Goal: Task Accomplishment & Management: Use online tool/utility

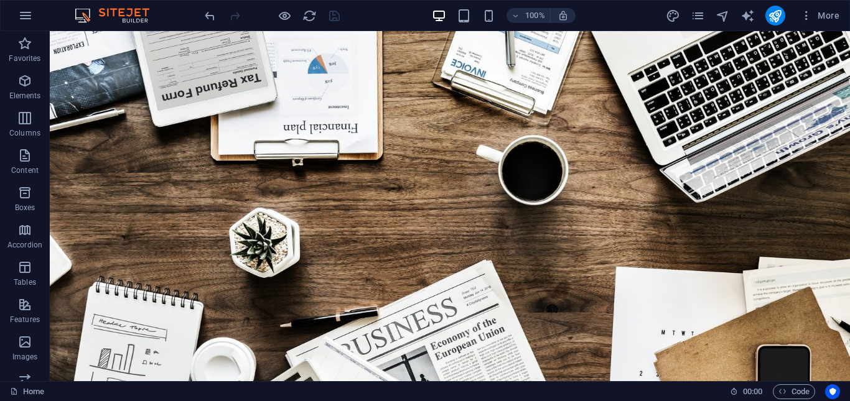
scroll to position [133, 0]
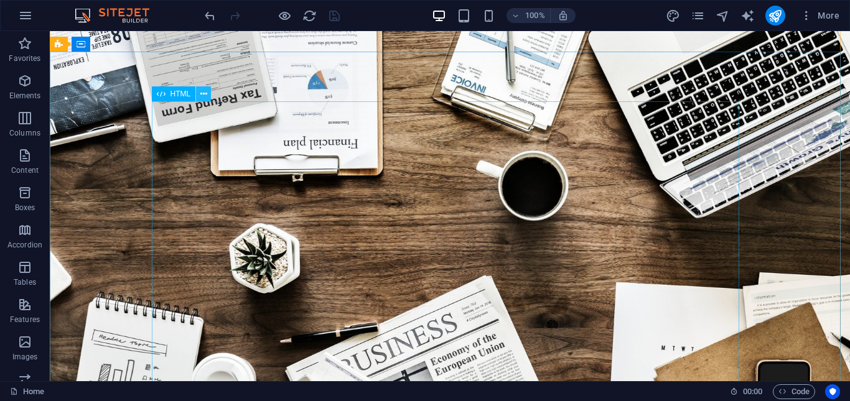
click at [204, 96] on icon at bounding box center [203, 94] width 7 height 13
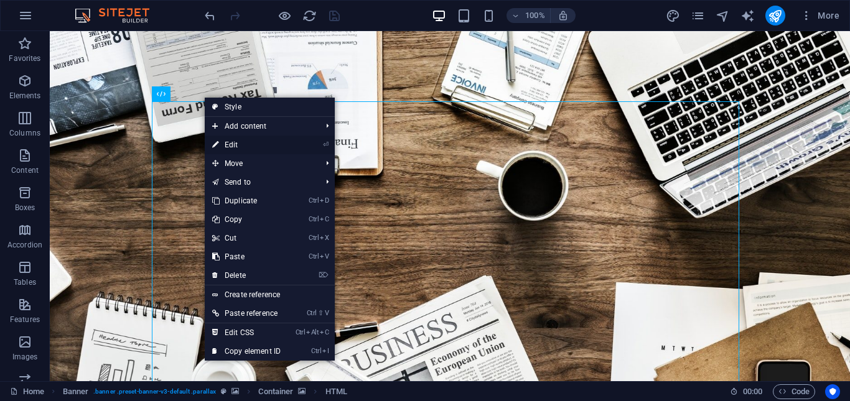
click at [239, 145] on link "⏎ Edit" at bounding box center [246, 145] width 83 height 19
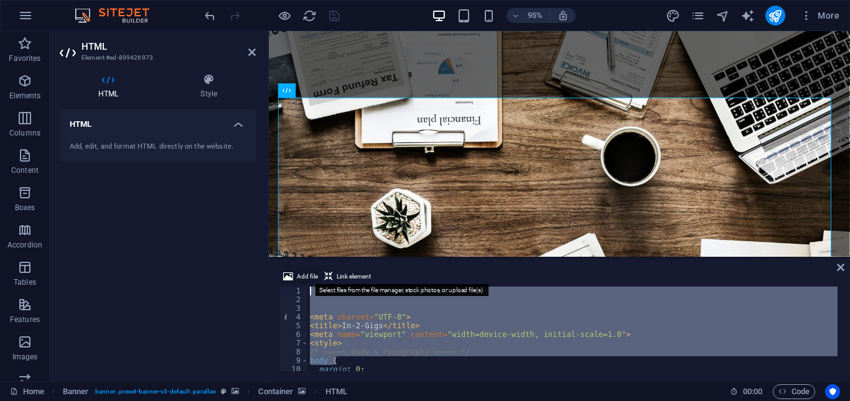
drag, startPoint x: 353, startPoint y: 361, endPoint x: 311, endPoint y: 283, distance: 88.8
click at [311, 283] on div "Add file Link element 1 2 3 4 5 6 7 8 9 10 11 12 < meta charset = "UTF-8" > < t…" at bounding box center [559, 320] width 561 height 102
click at [313, 289] on div "< meta charset = "UTF-8" > < title > In-2-Gigs </ title > < meta name = "viewpo…" at bounding box center [572, 329] width 530 height 85
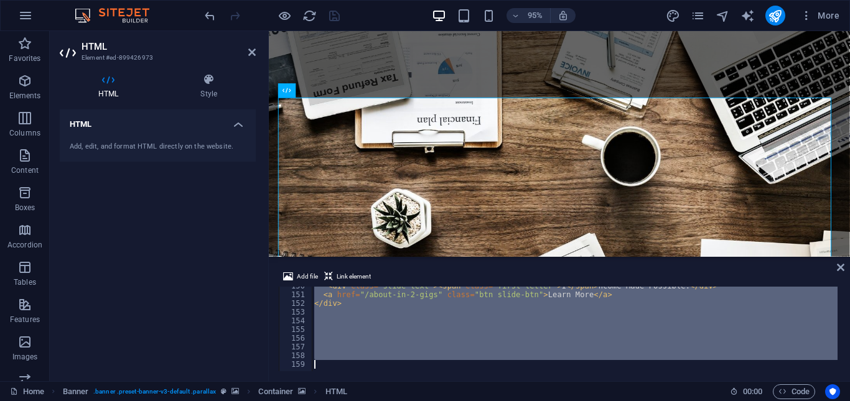
scroll to position [1303, 0]
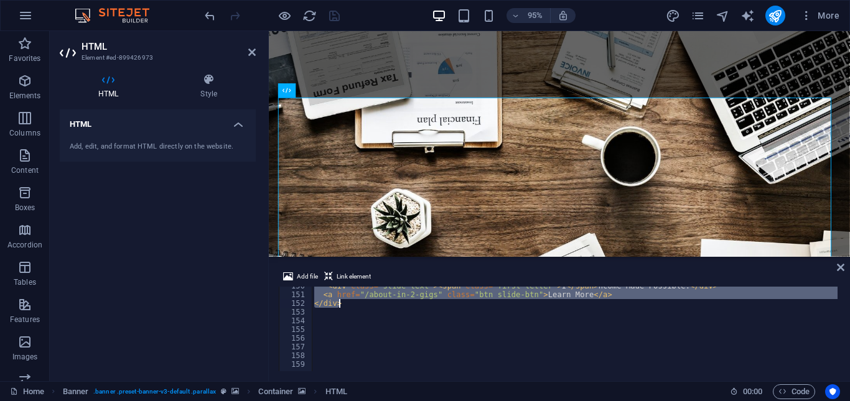
drag, startPoint x: 308, startPoint y: 289, endPoint x: 352, endPoint y: 307, distance: 47.2
click at [352, 307] on div "< div class = "slide-text" > < span class = "first-letter" > I </ span > ncome …" at bounding box center [761, 332] width 898 height 100
type textarea "<a href="/about-in-2-gigs" class="btn slide-btn">Learn More</a> </div>"
paste textarea
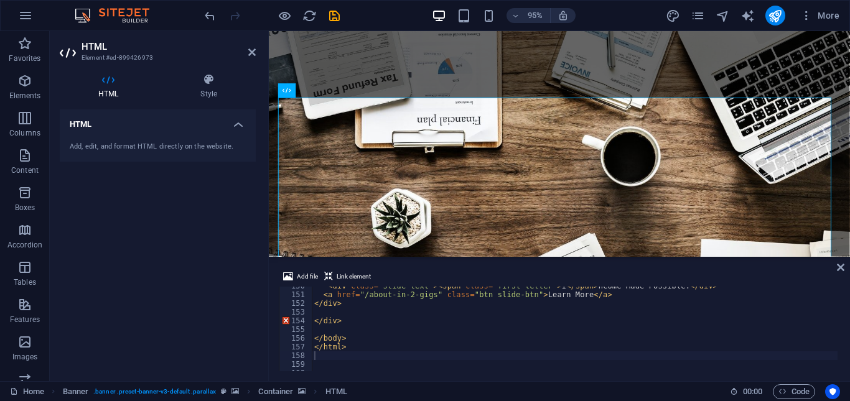
click at [252, 246] on div "HTML Add, edit, and format HTML directly on the website." at bounding box center [158, 241] width 196 height 262
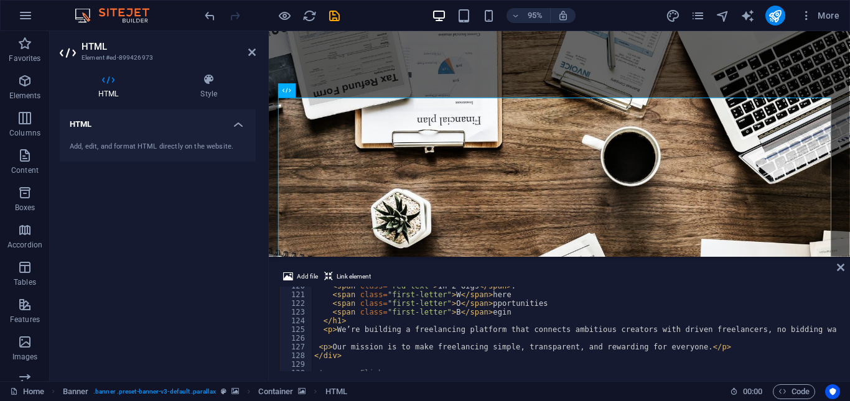
scroll to position [1004, 0]
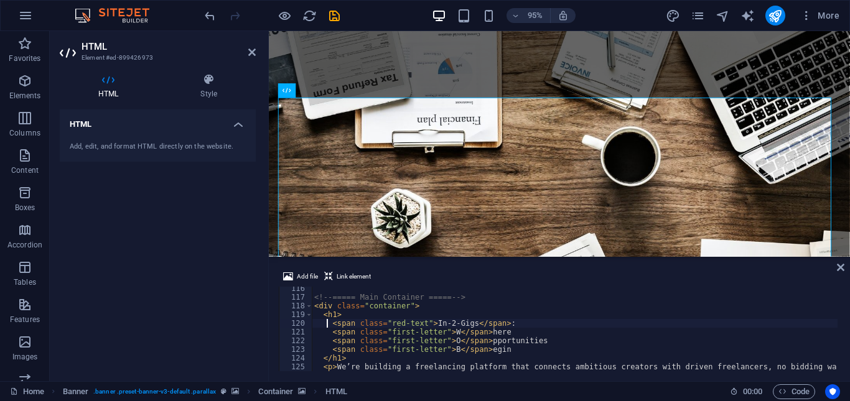
click at [328, 324] on div "<!-- ===== Main Container ===== --> < div class = "container" > < h1 > < span c…" at bounding box center [761, 334] width 898 height 100
click at [330, 324] on div "<!-- ===== Main Container ===== --> < div class = "container" > < h1 > < span c…" at bounding box center [761, 334] width 898 height 100
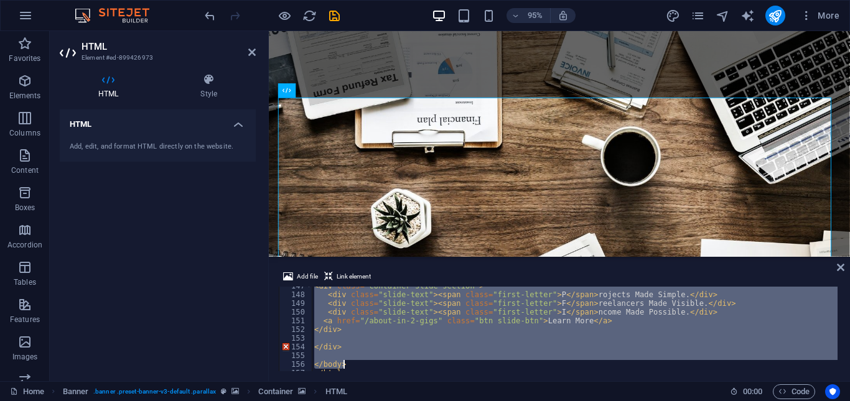
scroll to position [1355, 0]
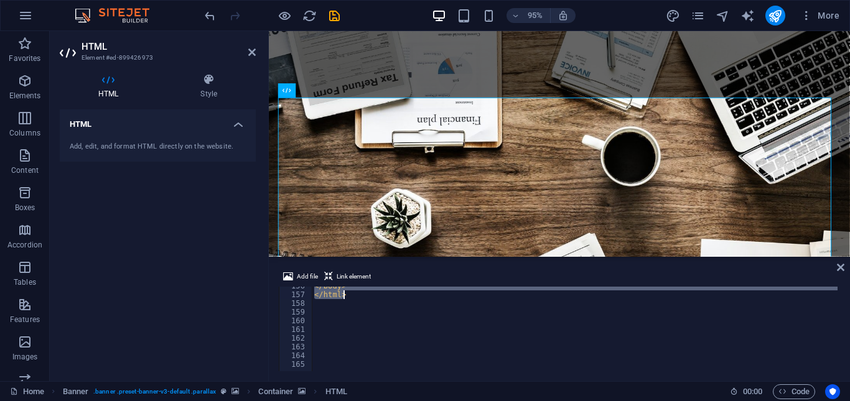
drag, startPoint x: 308, startPoint y: 291, endPoint x: 352, endPoint y: 296, distance: 43.8
click at [352, 296] on div "</ body > </ html >" at bounding box center [761, 332] width 898 height 100
type textarea "</body> </html>"
paste textarea
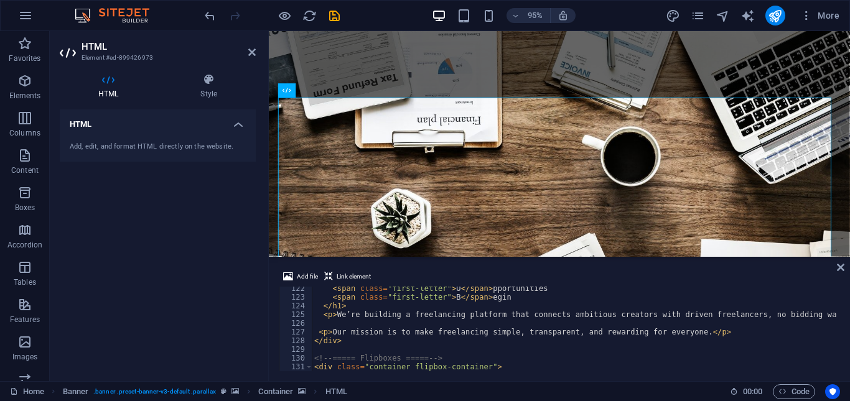
scroll to position [1019, 0]
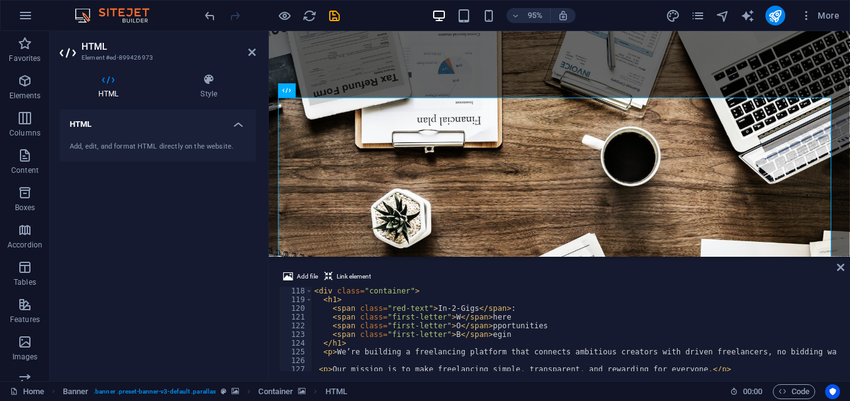
click at [329, 318] on div "< div class = "container" > < h1 > < span class = "red-text" > In-2-Gigs </ spa…" at bounding box center [761, 337] width 898 height 100
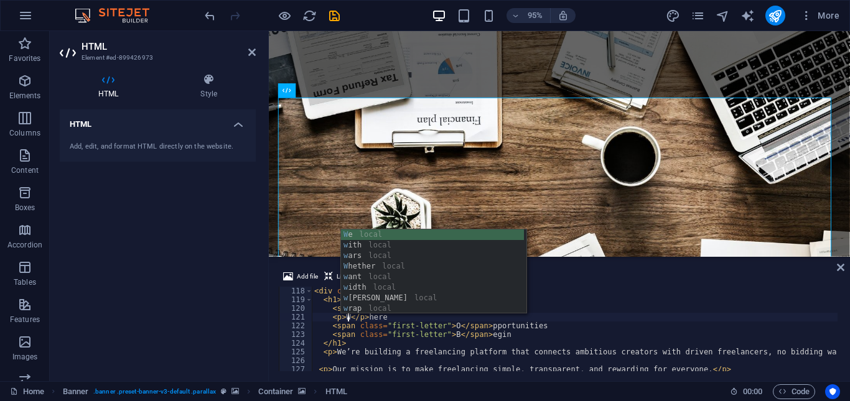
scroll to position [0, 2]
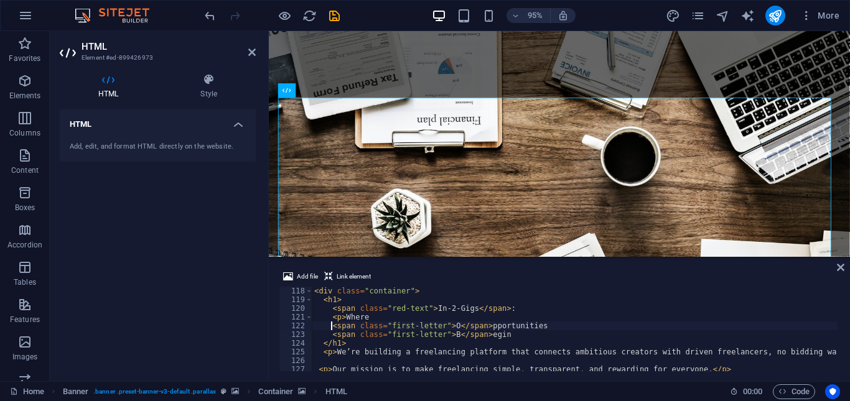
click at [329, 327] on div "< div class = "container" > < h1 > < span class = "red-text" > In-2-Gigs </ spa…" at bounding box center [761, 337] width 898 height 100
click at [376, 317] on div "< div class = "container" > < h1 > < span class = "red-text" > In-2-Gigs </ spa…" at bounding box center [761, 337] width 898 height 100
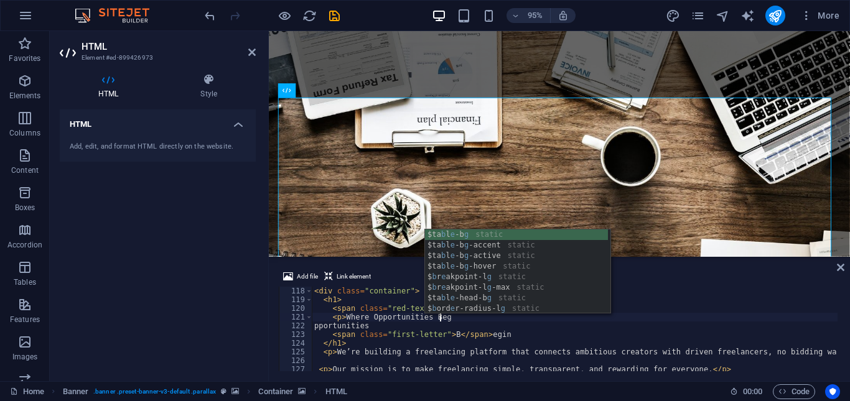
scroll to position [0, 10]
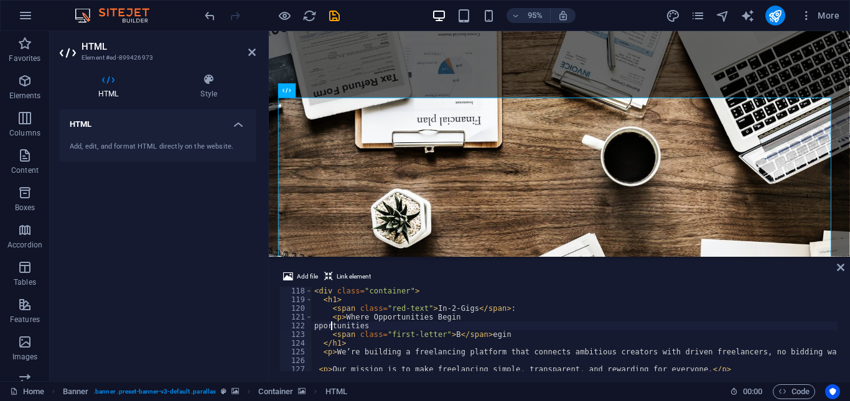
click at [329, 328] on div "< div class = "container" > < h1 > < span class = "red-text" > In-2-Gigs </ spa…" at bounding box center [761, 337] width 898 height 100
type textarea "s"
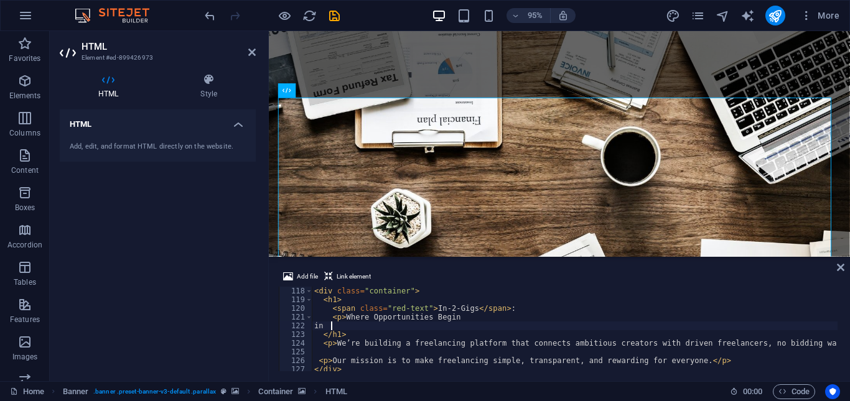
type textarea "n"
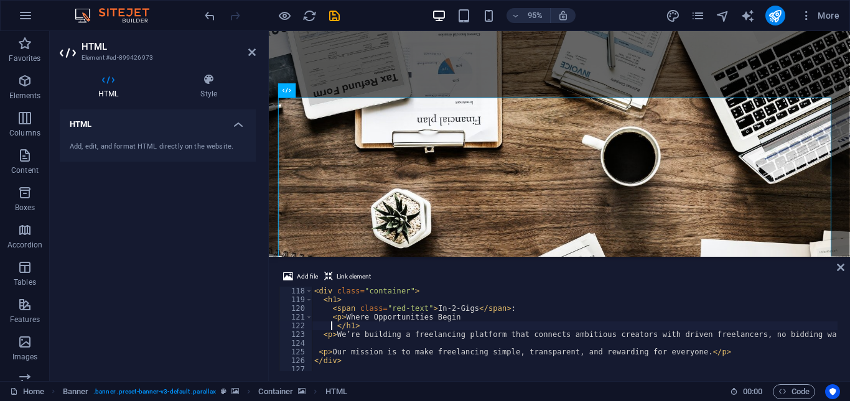
type textarea "</h1>"
drag, startPoint x: 330, startPoint y: 14, endPoint x: 127, endPoint y: 241, distance: 305.0
click at [330, 14] on icon "save" at bounding box center [334, 16] width 14 height 14
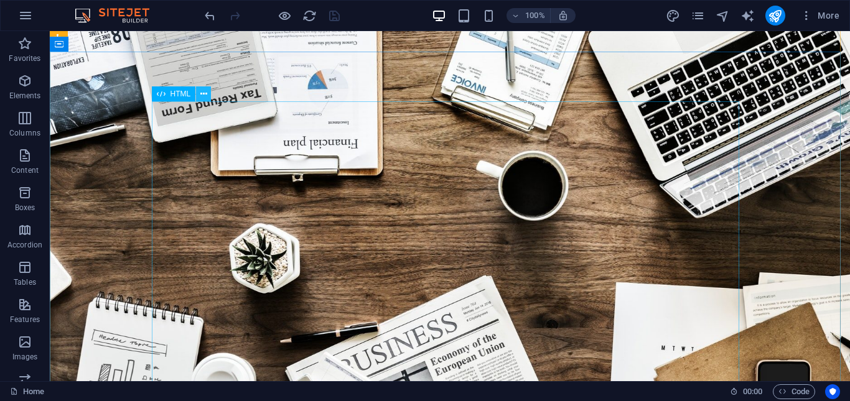
click at [201, 95] on icon at bounding box center [203, 94] width 7 height 13
click at [202, 94] on icon at bounding box center [203, 94] width 7 height 13
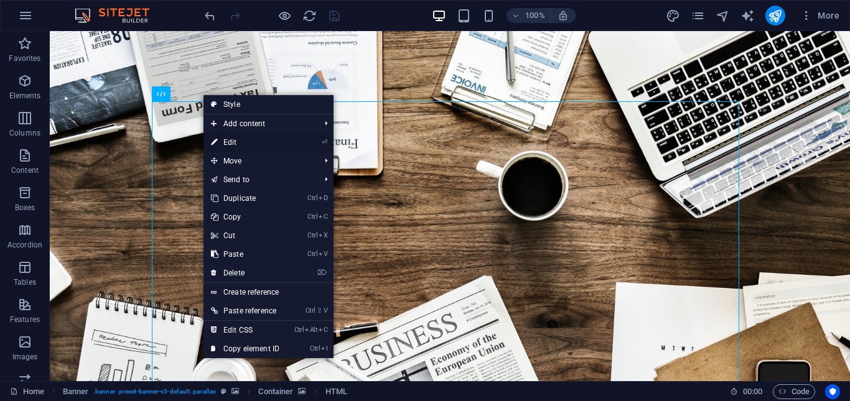
click at [236, 142] on link "⏎ Edit" at bounding box center [245, 142] width 83 height 19
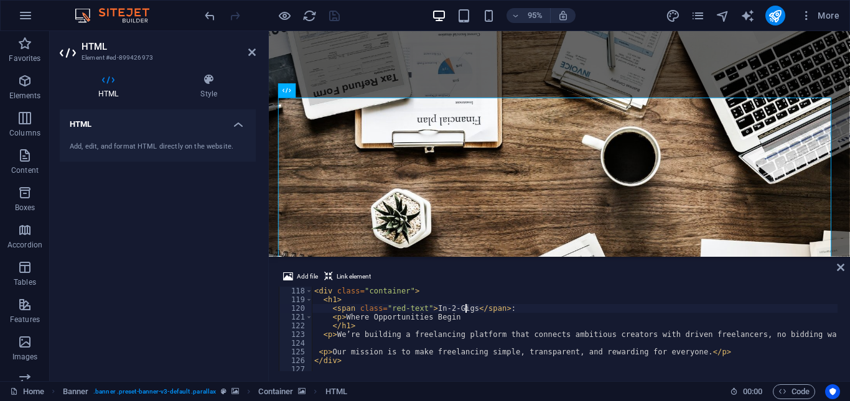
click at [464, 309] on div "< div class = "container" > < h1 > < span class = "red-text" > In-2-Gigs </ spa…" at bounding box center [761, 337] width 898 height 100
type textarea "<span class="red-text">In-2-Gigs:"
click at [214, 235] on div "HTML Add, edit, and format HTML directly on the website." at bounding box center [158, 241] width 196 height 262
drag, startPoint x: 332, startPoint y: 15, endPoint x: 126, endPoint y: 240, distance: 304.8
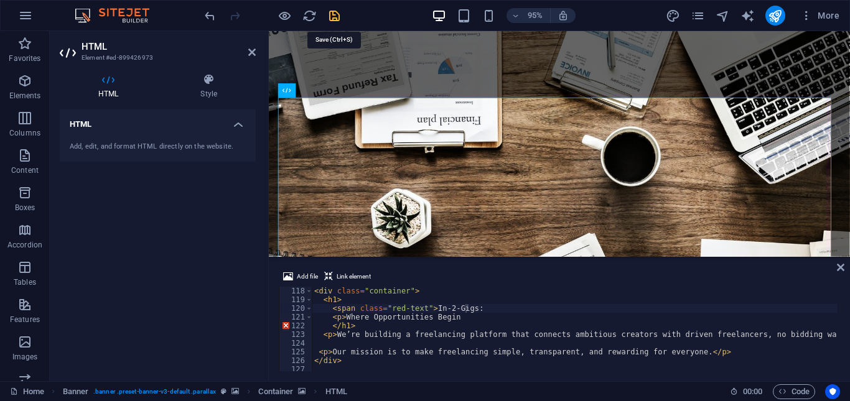
click at [332, 15] on icon "save" at bounding box center [334, 16] width 14 height 14
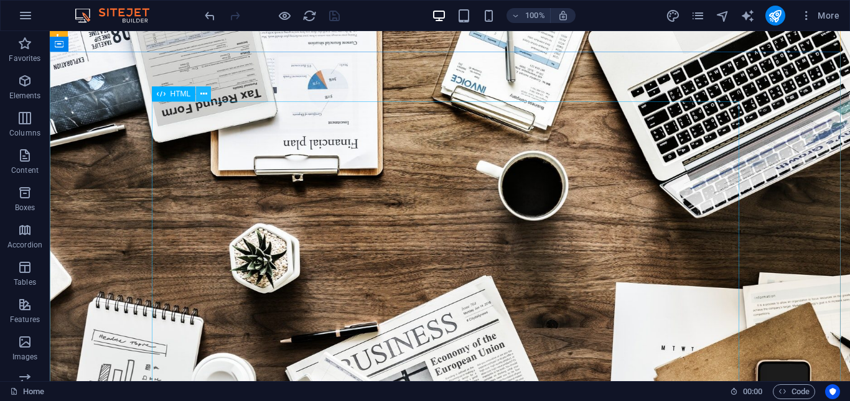
click at [203, 96] on icon at bounding box center [203, 94] width 7 height 13
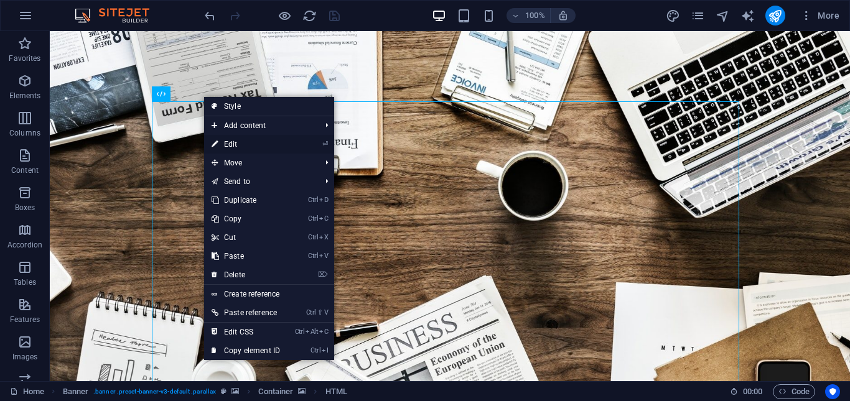
click at [240, 144] on link "⏎ Edit" at bounding box center [245, 144] width 83 height 19
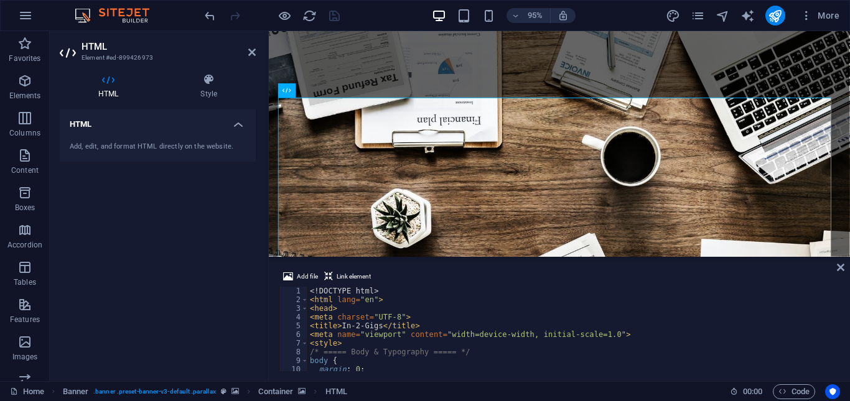
scroll to position [0, 0]
click at [245, 232] on div "HTML Add, edit, and format HTML directly on the website." at bounding box center [158, 241] width 196 height 262
click at [241, 245] on div "HTML Add, edit, and format HTML directly on the website." at bounding box center [158, 241] width 196 height 262
click at [841, 269] on icon at bounding box center [840, 268] width 7 height 10
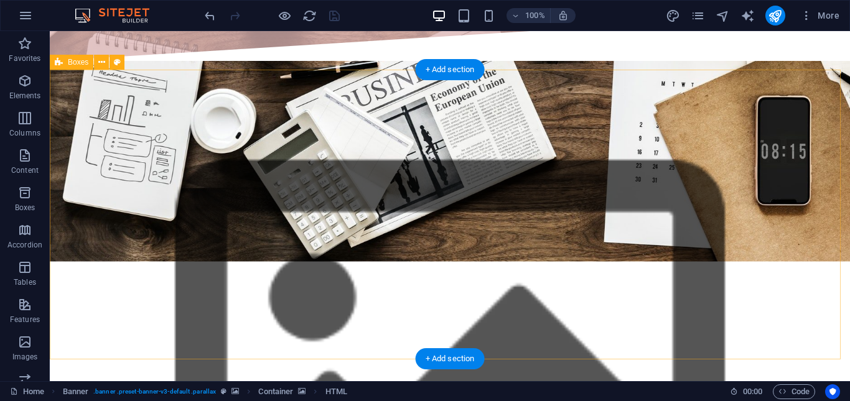
scroll to position [747, 0]
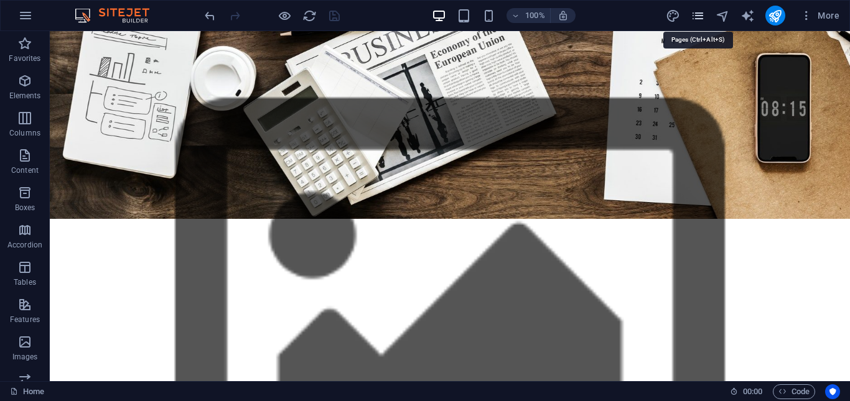
click at [697, 16] on icon "pages" at bounding box center [698, 16] width 14 height 14
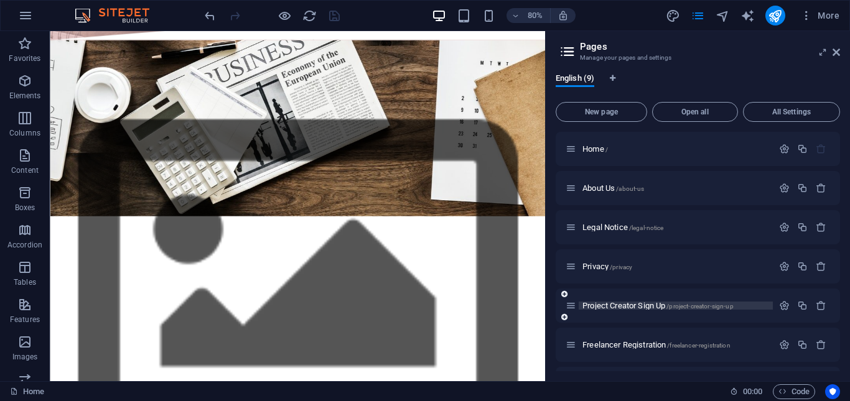
scroll to position [62, 0]
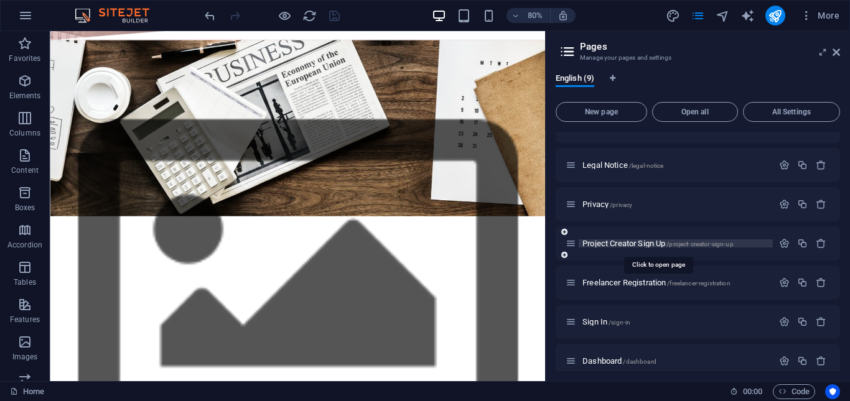
click at [642, 243] on span "Project Creator Sign Up /project-creator-sign-up" at bounding box center [658, 243] width 151 height 9
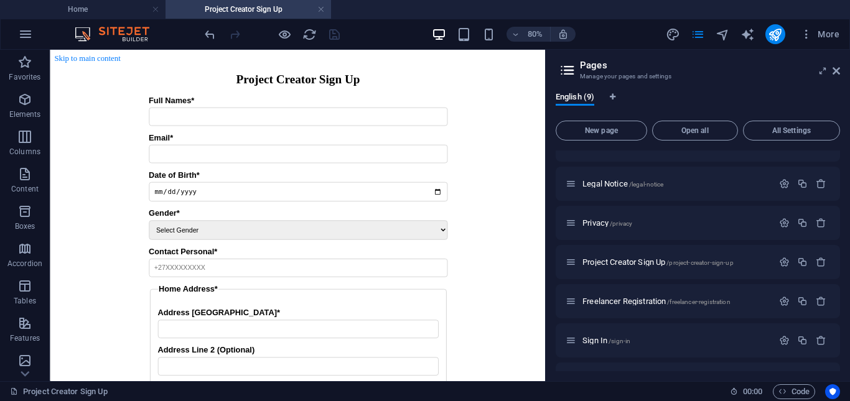
scroll to position [0, 0]
click at [836, 72] on icon at bounding box center [836, 71] width 7 height 10
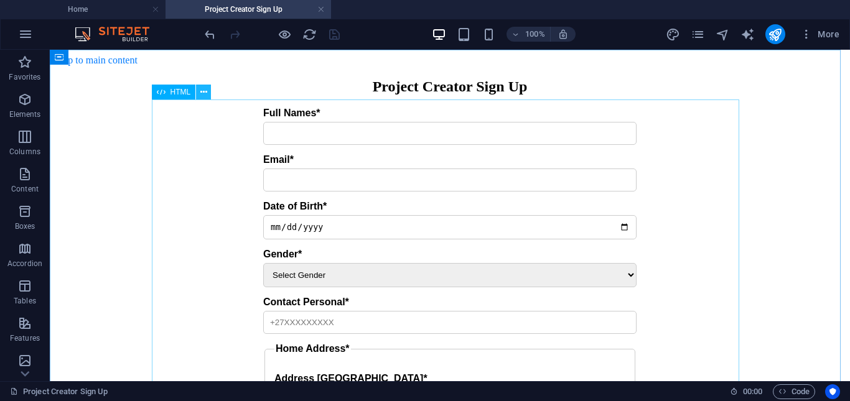
click at [200, 92] on icon at bounding box center [203, 92] width 7 height 13
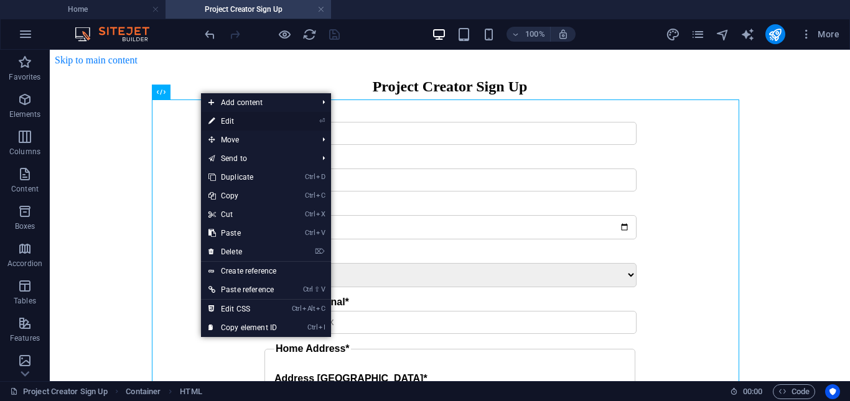
click at [237, 121] on link "⏎ Edit" at bounding box center [242, 121] width 83 height 19
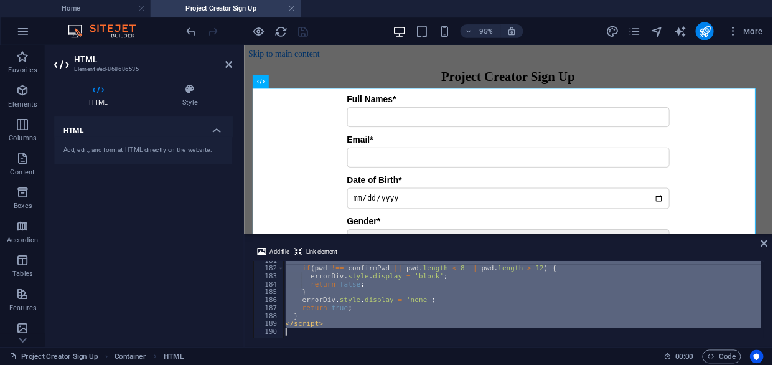
scroll to position [1573, 0]
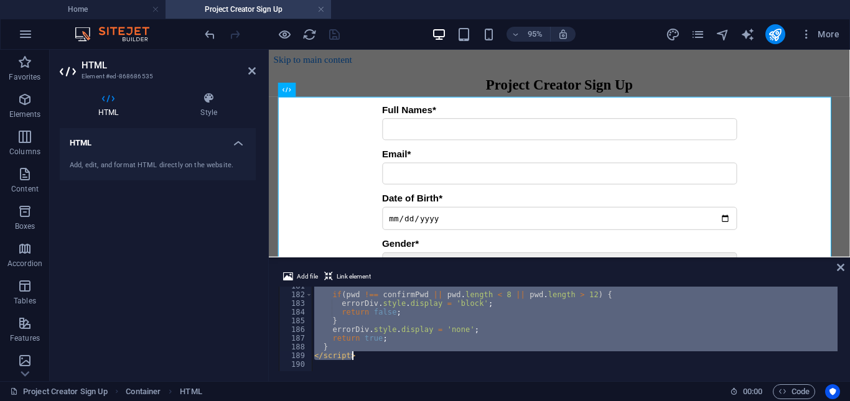
drag, startPoint x: 308, startPoint y: 288, endPoint x: 391, endPoint y: 354, distance: 106.3
click at [391, 354] on div "if ( pwd !== confirmPwd || pwd . length < 8 || pwd . length > 12 ) { errorDiv .…" at bounding box center [643, 332] width 663 height 100
type textarea "} </script>"
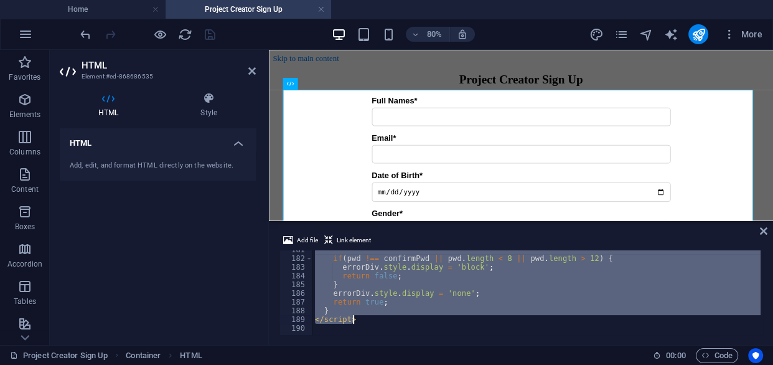
paste textarea
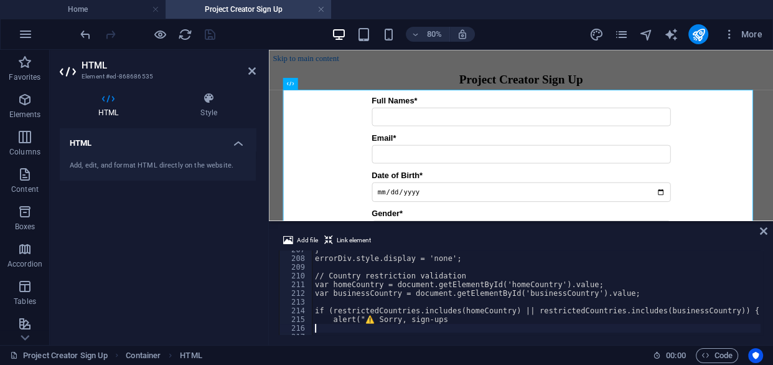
scroll to position [1799, 0]
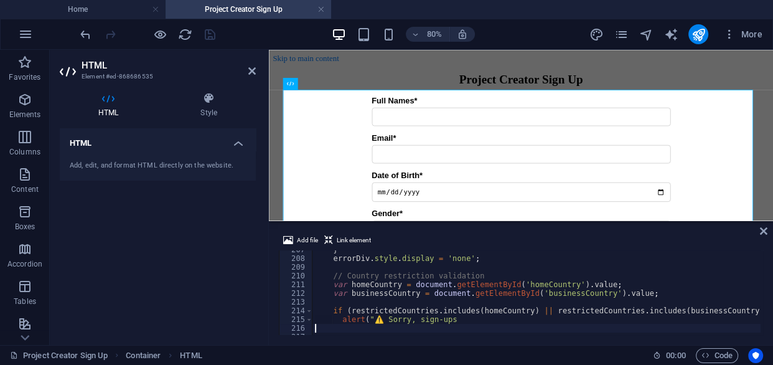
click at [244, 260] on div "HTML Add, edit, and format HTML directly on the website." at bounding box center [158, 231] width 196 height 207
drag, startPoint x: 207, startPoint y: 33, endPoint x: 158, endPoint y: 1, distance: 58.0
click at [207, 33] on icon "save" at bounding box center [210, 34] width 14 height 14
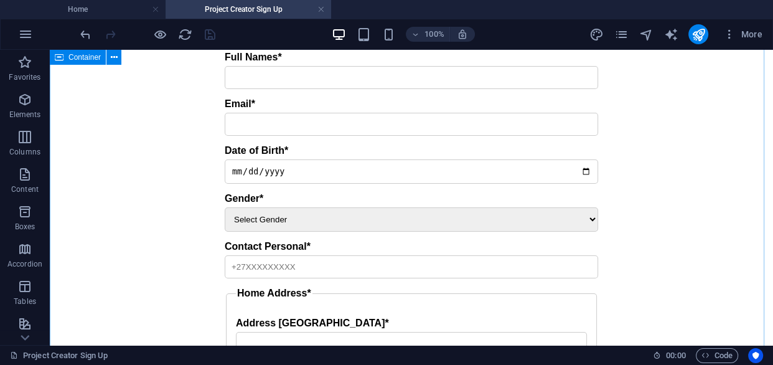
scroll to position [0, 0]
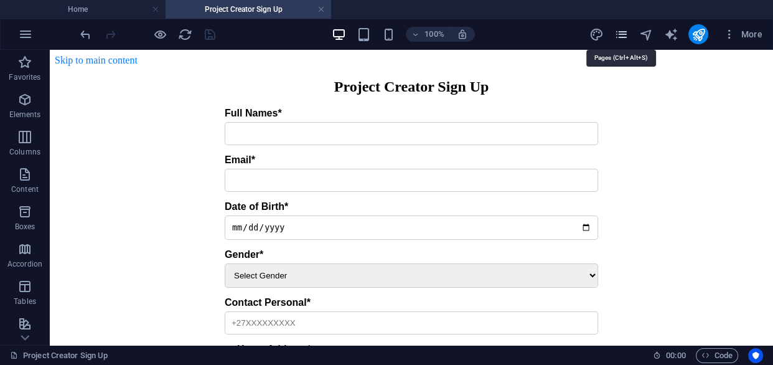
click at [618, 37] on icon "pages" at bounding box center [621, 34] width 14 height 14
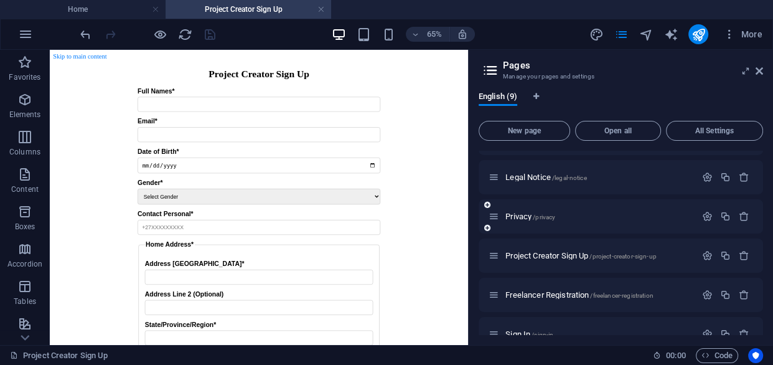
scroll to position [113, 0]
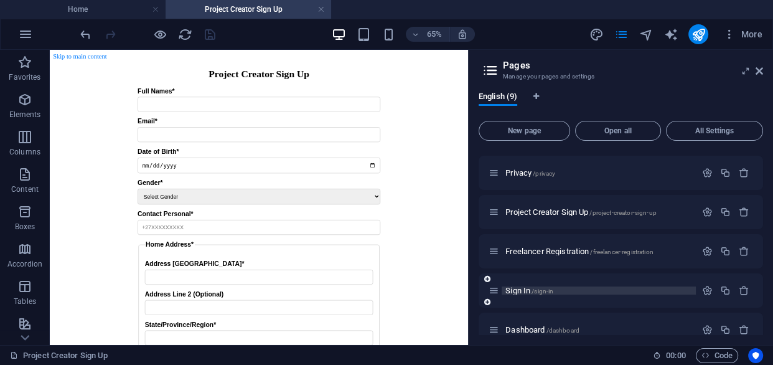
click at [525, 289] on span "Sign In /sign-in" at bounding box center [529, 290] width 48 height 9
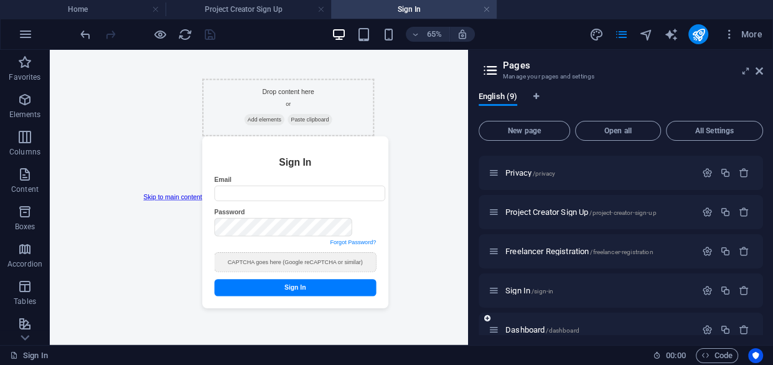
scroll to position [0, 0]
click at [758, 69] on icon at bounding box center [759, 71] width 7 height 10
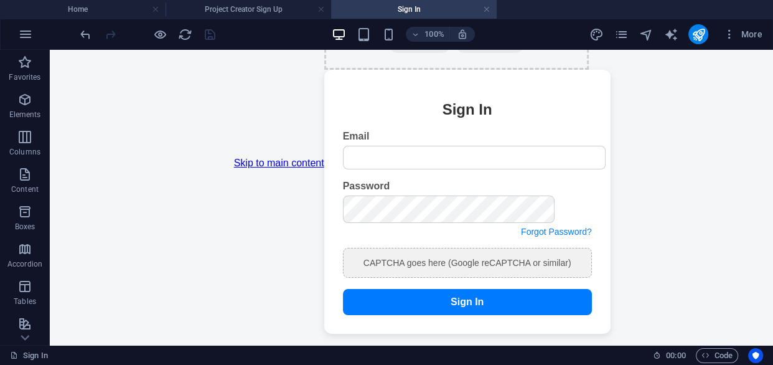
scroll to position [88, 0]
click at [332, 85] on icon at bounding box center [334, 83] width 7 height 13
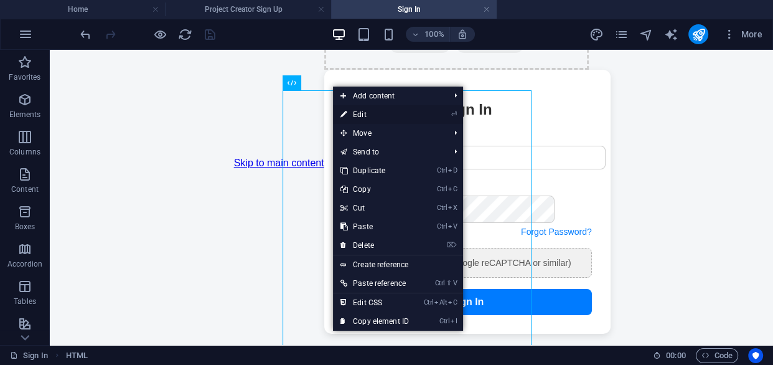
click at [355, 116] on link "⏎ Edit" at bounding box center [374, 114] width 83 height 19
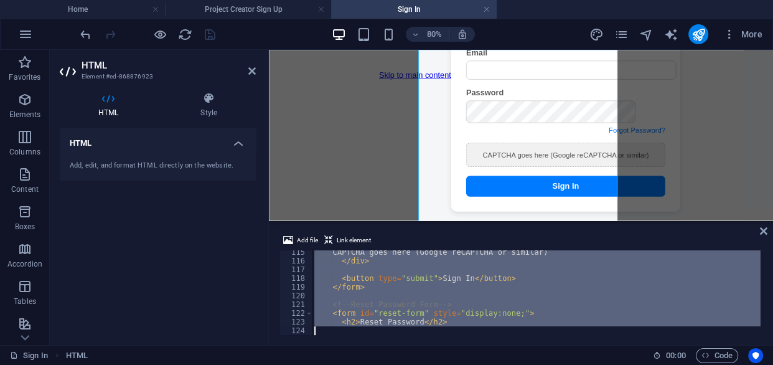
scroll to position [1204, 0]
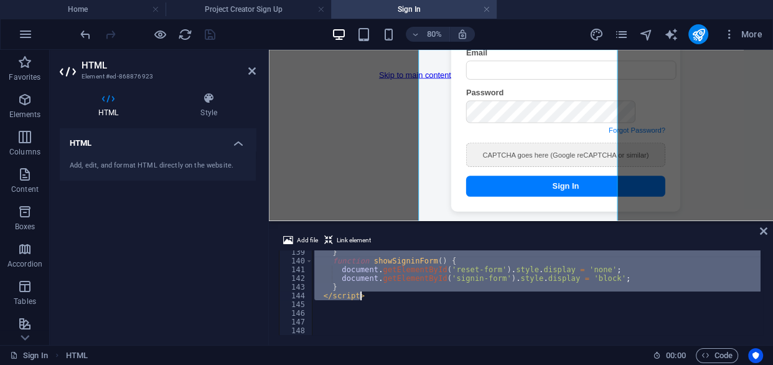
drag, startPoint x: 309, startPoint y: 255, endPoint x: 370, endPoint y: 297, distance: 73.7
click at [370, 297] on div "} function showSigninForm ( ) { document . getElementById ( 'reset-form' ) . st…" at bounding box center [536, 299] width 449 height 102
type textarea "} </script>"
click at [620, 37] on icon "pages" at bounding box center [621, 34] width 14 height 14
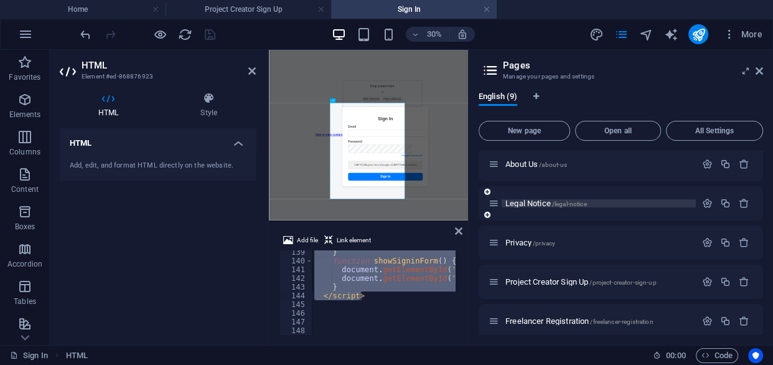
scroll to position [56, 0]
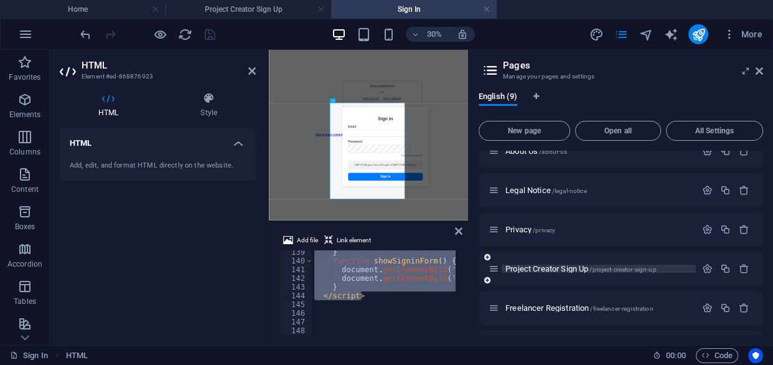
click at [554, 267] on span "Project Creator Sign Up /project-creator-sign-up" at bounding box center [580, 268] width 151 height 9
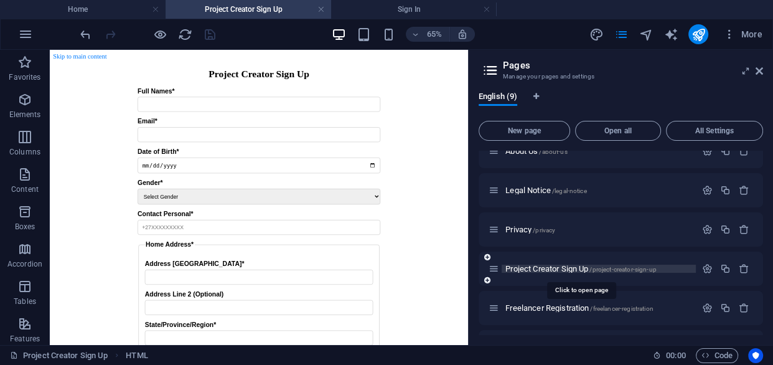
scroll to position [0, 0]
click at [760, 72] on icon at bounding box center [759, 71] width 7 height 10
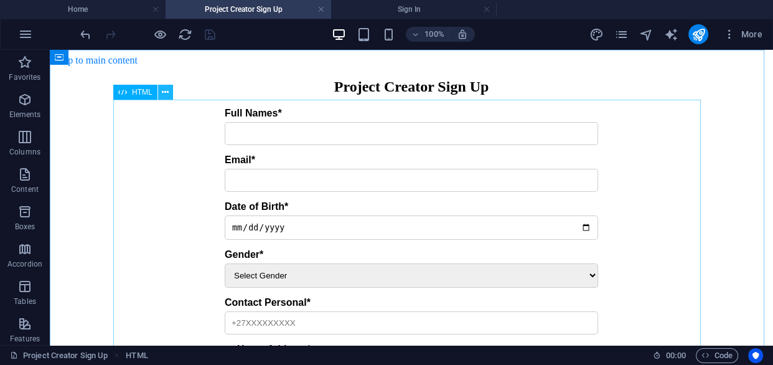
click at [169, 92] on button at bounding box center [165, 92] width 15 height 15
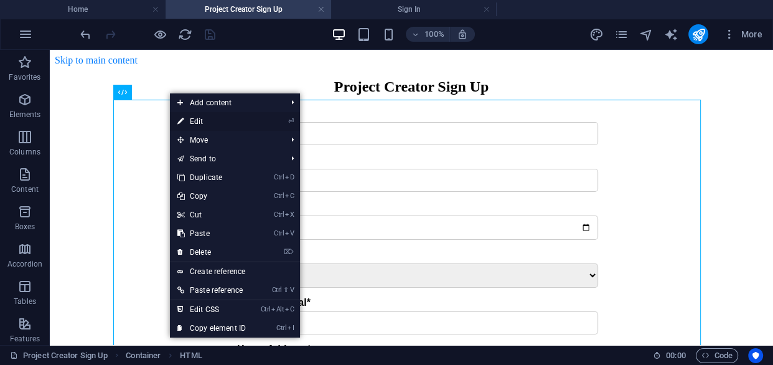
click at [207, 123] on link "⏎ Edit" at bounding box center [211, 121] width 83 height 19
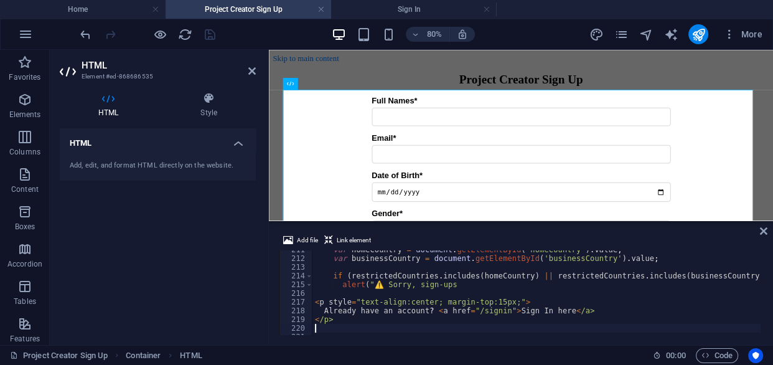
scroll to position [1835, 0]
click at [220, 248] on div "HTML Add, edit, and format HTML directly on the website." at bounding box center [158, 231] width 196 height 207
click at [208, 33] on icon "save" at bounding box center [210, 34] width 14 height 14
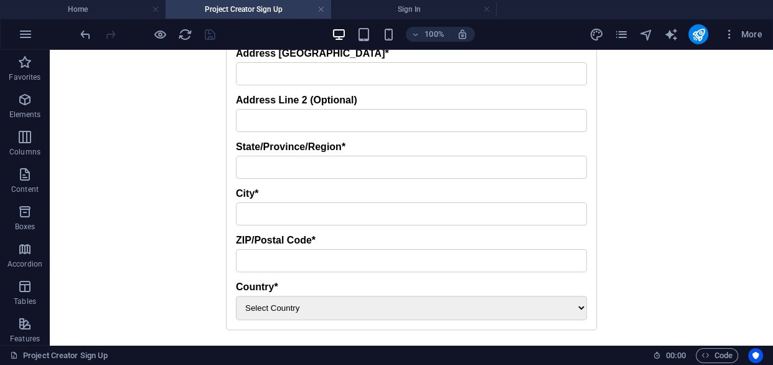
scroll to position [0, 0]
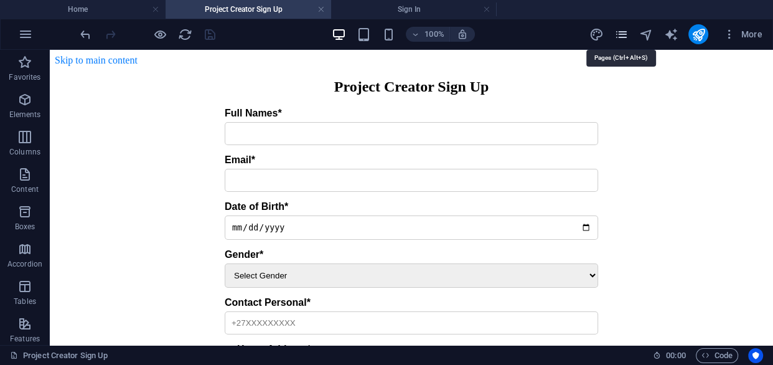
click at [617, 34] on icon "pages" at bounding box center [621, 34] width 14 height 14
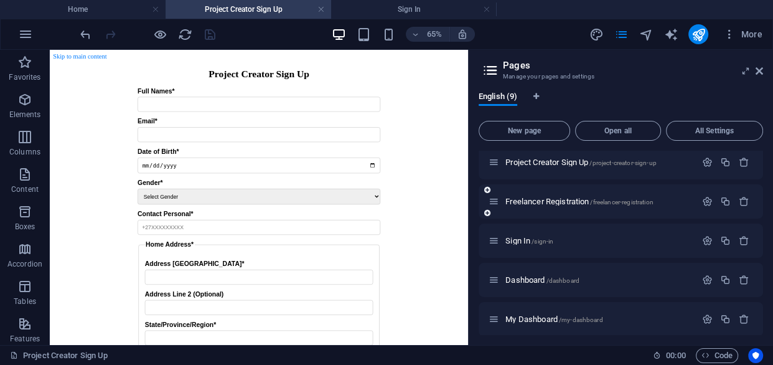
scroll to position [168, 0]
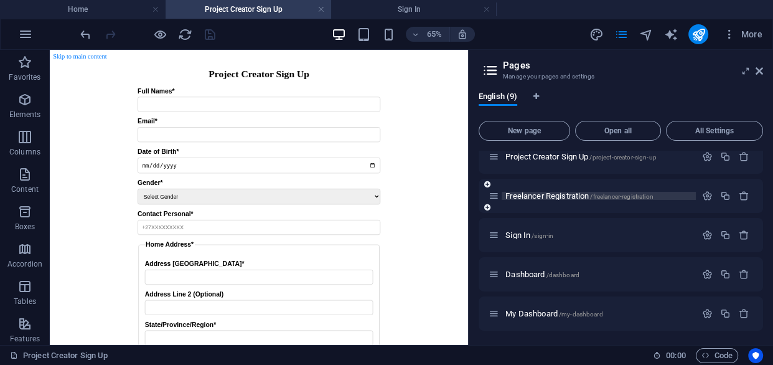
click at [572, 194] on span "Freelancer Registration /freelancer-registration" at bounding box center [579, 195] width 148 height 9
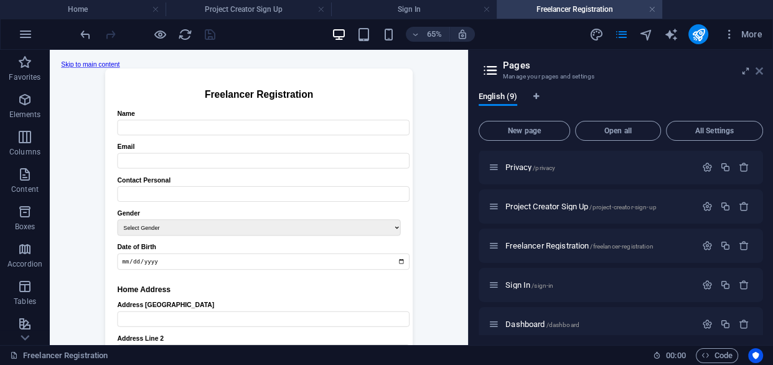
scroll to position [0, 0]
drag, startPoint x: 757, startPoint y: 72, endPoint x: 521, endPoint y: 90, distance: 237.2
click at [757, 72] on icon at bounding box center [759, 71] width 7 height 10
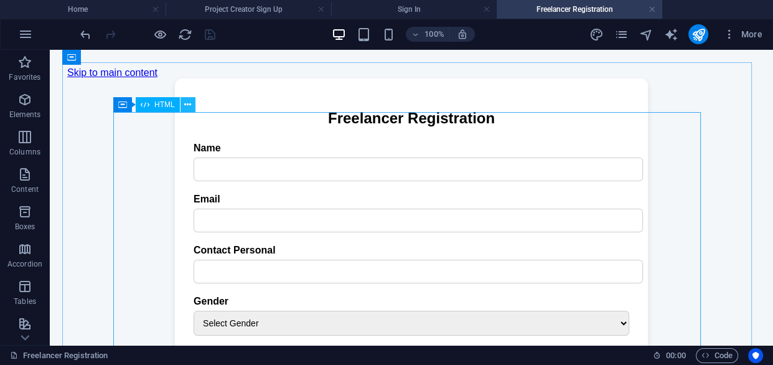
click at [188, 104] on icon at bounding box center [187, 104] width 7 height 13
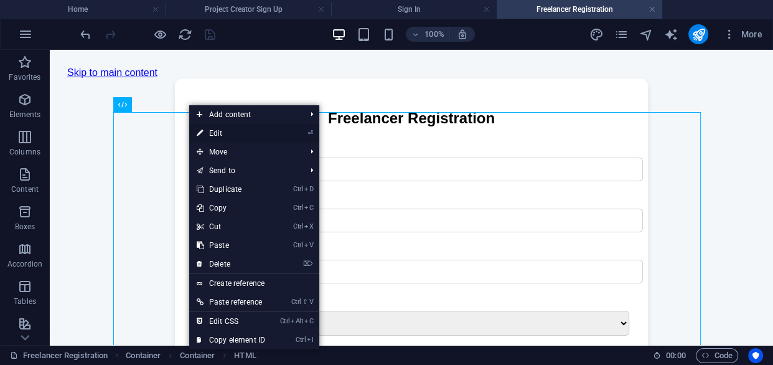
click at [224, 136] on link "⏎ Edit" at bounding box center [230, 133] width 83 height 19
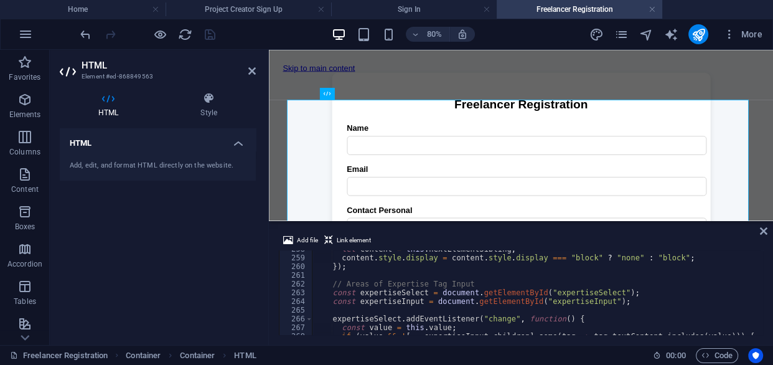
scroll to position [2590, 0]
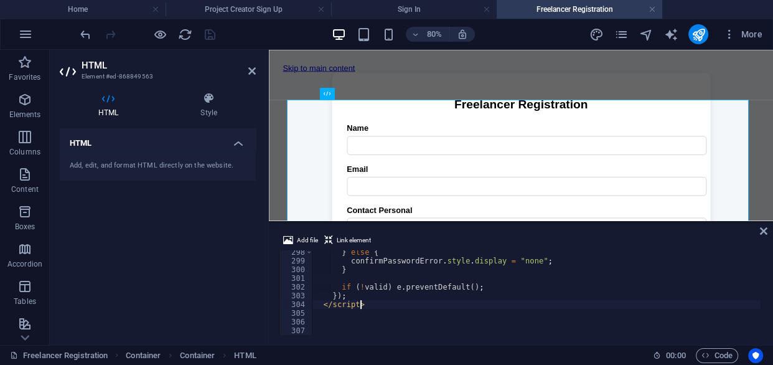
click at [382, 303] on div "} else { confirmPasswordError . style . display = "none" ; } if ( ! valid ) e .…" at bounding box center [536, 299] width 449 height 102
type textarea "</script>"
click at [314, 316] on div "} else { confirmPasswordError . style . display = "none" ; } if ( ! valid ) e .…" at bounding box center [536, 299] width 449 height 102
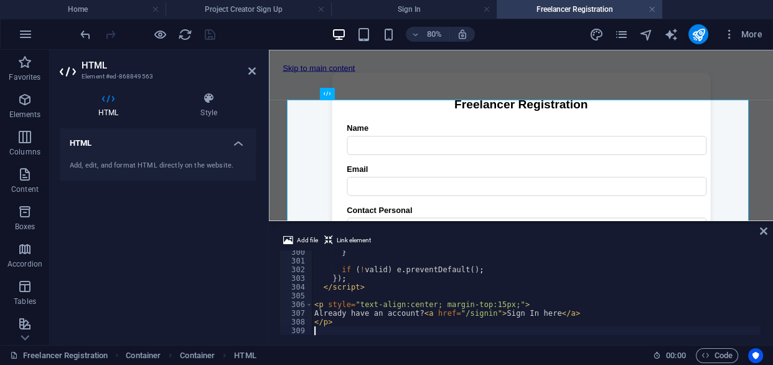
scroll to position [2608, 0]
click at [255, 268] on div "HTML Add, edit, and format HTML directly on the website." at bounding box center [158, 231] width 196 height 207
drag, startPoint x: 212, startPoint y: 36, endPoint x: 176, endPoint y: 214, distance: 181.5
click at [212, 36] on icon "save" at bounding box center [210, 34] width 14 height 14
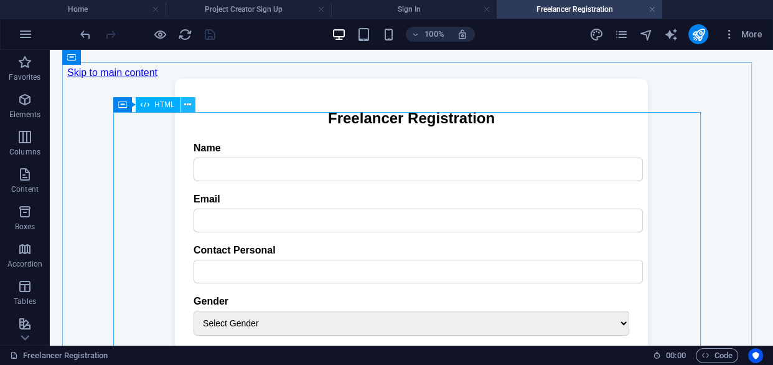
click at [188, 101] on icon at bounding box center [187, 104] width 7 height 13
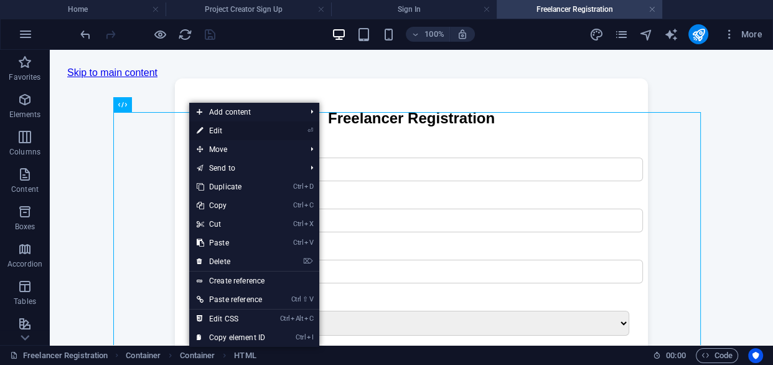
click at [215, 129] on link "⏎ Edit" at bounding box center [230, 130] width 83 height 19
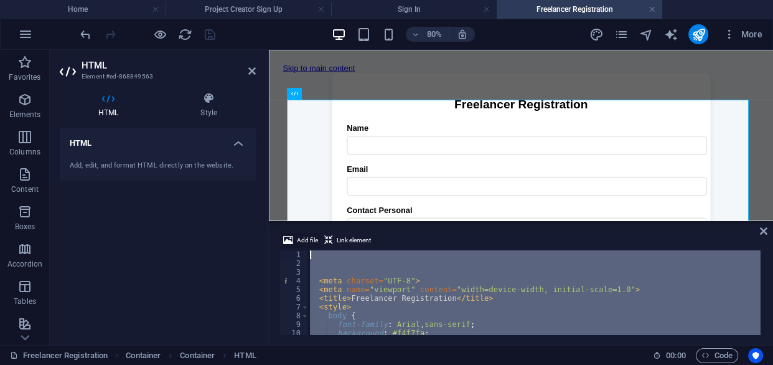
scroll to position [0, 0]
drag, startPoint x: 349, startPoint y: 323, endPoint x: 311, endPoint y: 250, distance: 82.4
click at [311, 250] on div "< meta charset = "UTF-8" > < meta name = "viewport" content = "width=device-wid…" at bounding box center [533, 301] width 453 height 102
